Goal: Use online tool/utility: Utilize a website feature to perform a specific function

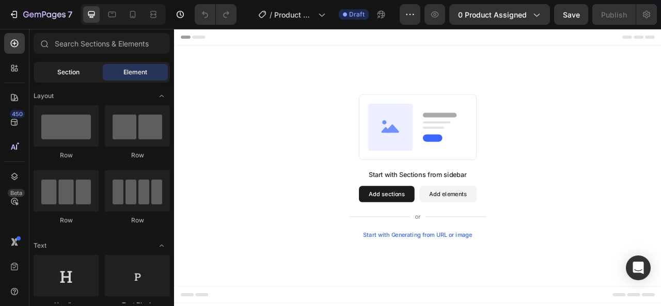
click at [72, 72] on span "Section" at bounding box center [68, 72] width 22 height 9
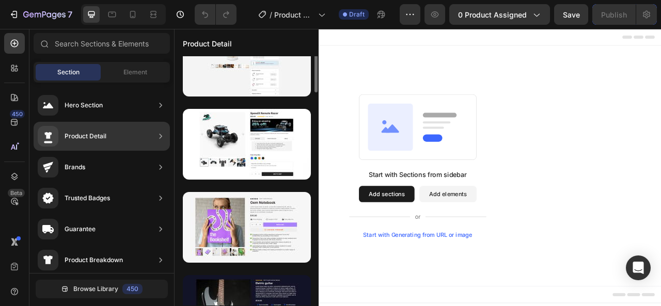
scroll to position [679, 0]
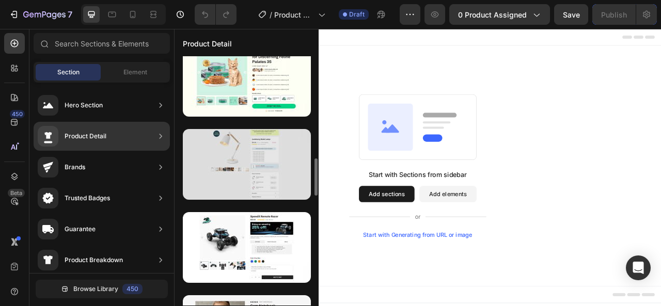
click at [225, 161] on div at bounding box center [247, 164] width 128 height 71
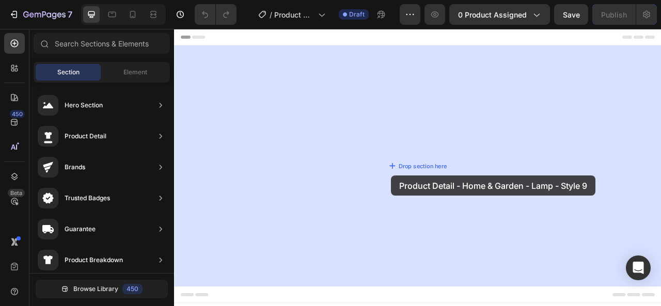
drag, startPoint x: 399, startPoint y: 190, endPoint x: 446, endPoint y: 213, distance: 52.7
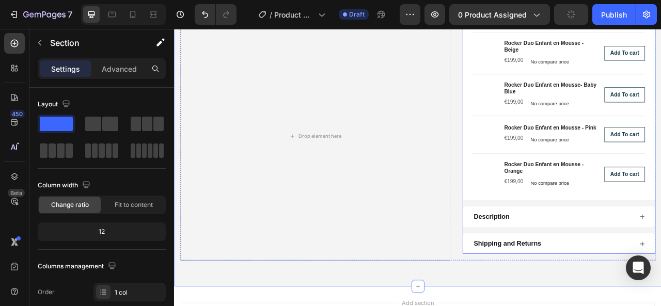
scroll to position [568, 0]
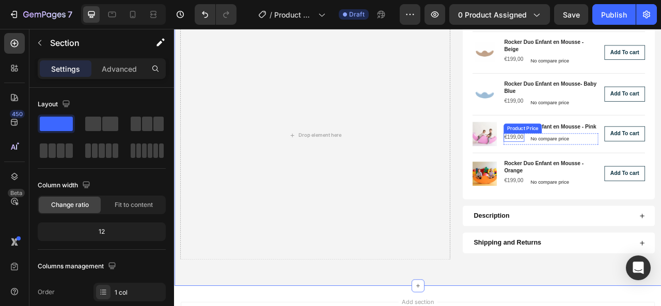
click at [611, 156] on div "Product Price" at bounding box center [617, 155] width 44 height 9
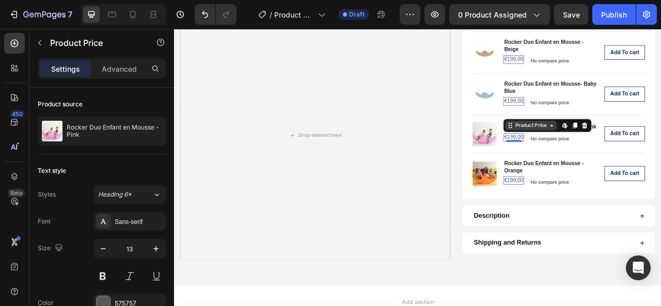
click at [611, 156] on div "Product Price" at bounding box center [628, 151] width 44 height 9
click at [661, 154] on icon at bounding box center [670, 151] width 4 height 6
click at [661, 181] on div "Product Images Rocker Duo Enfant en Mousse - Pink Product Title €199,00 Product…" at bounding box center [664, 162] width 220 height 48
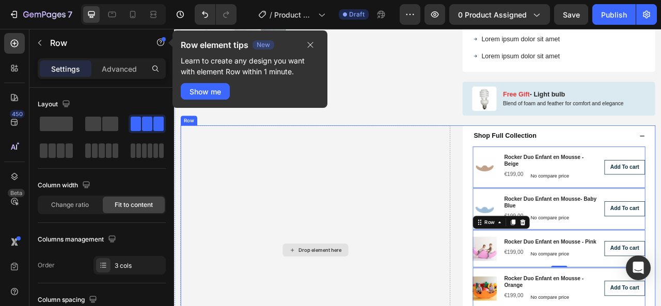
scroll to position [413, 0]
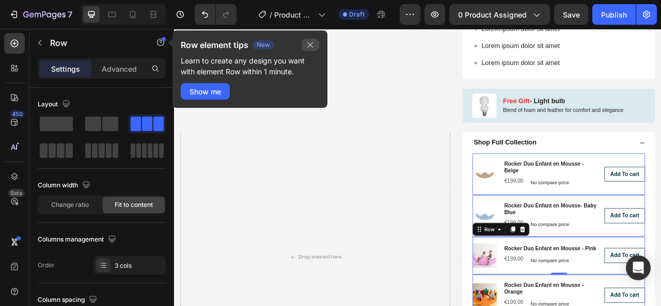
click at [313, 42] on icon "button" at bounding box center [310, 45] width 8 height 8
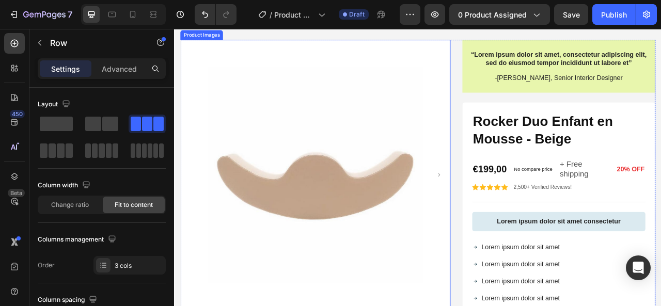
scroll to position [103, 0]
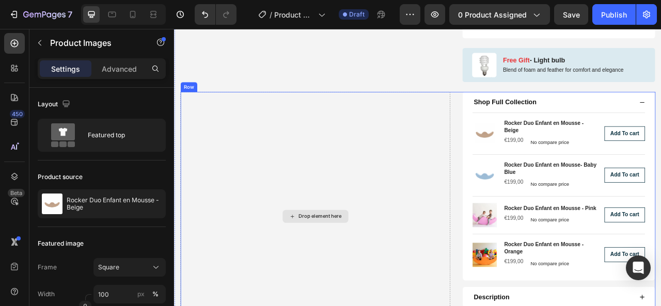
scroll to position [362, 0]
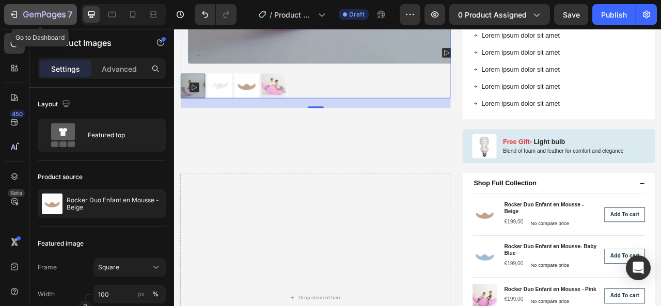
click at [14, 14] on icon "button" at bounding box center [13, 14] width 5 height 3
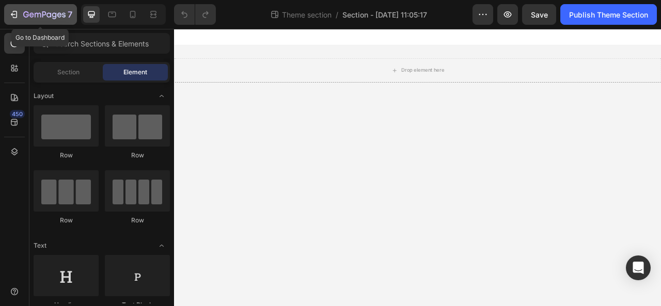
click at [14, 11] on icon "button" at bounding box center [15, 14] width 5 height 7
